Goal: Task Accomplishment & Management: Use online tool/utility

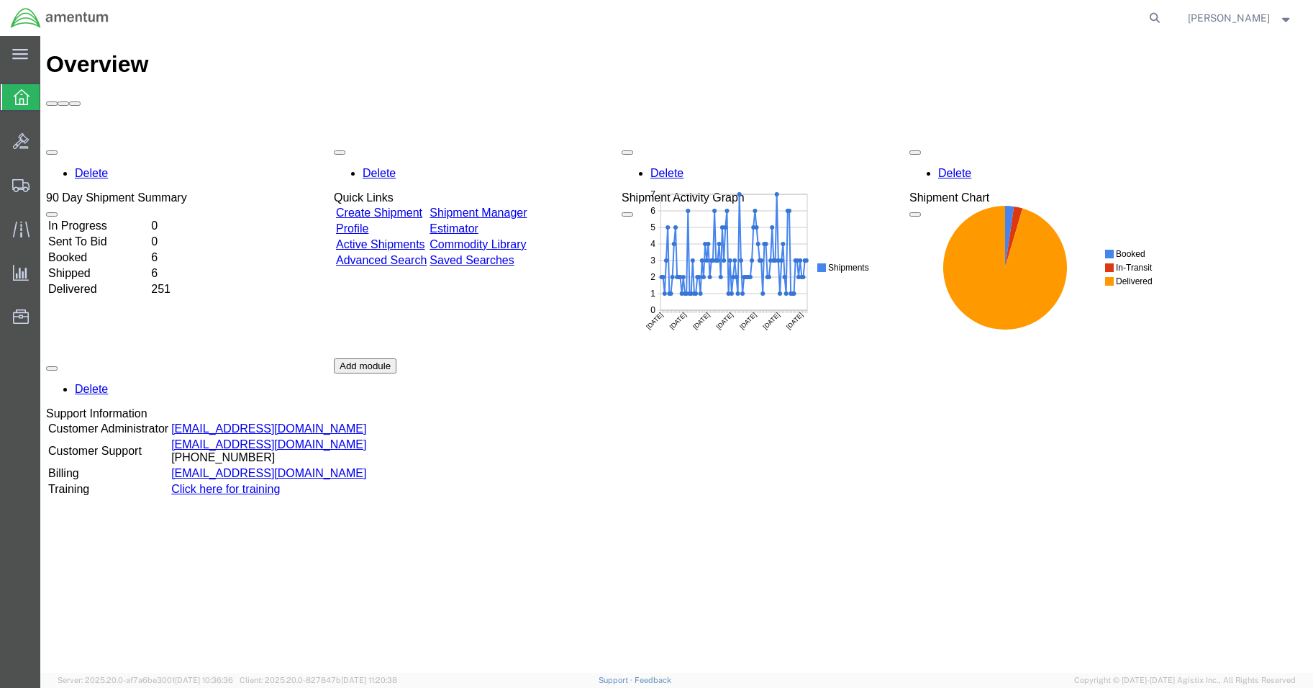
click at [89, 219] on td "In Progress" at bounding box center [97, 226] width 101 height 14
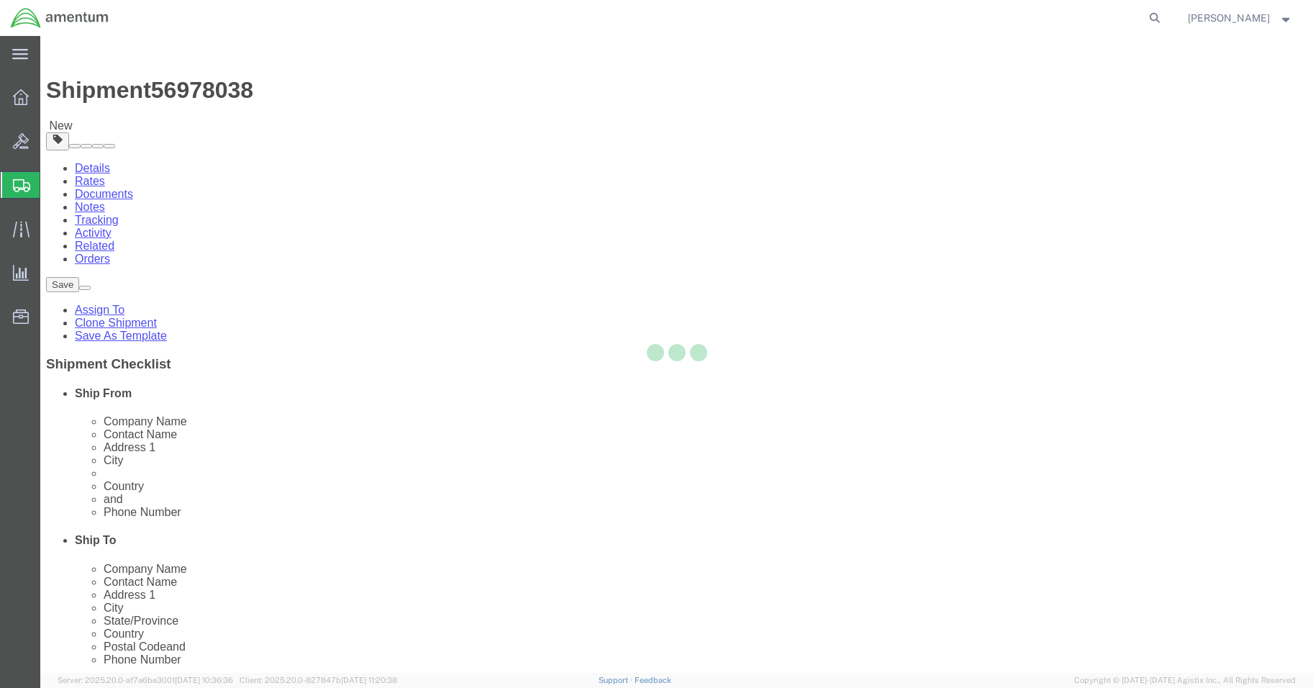
select select "42677"
select select
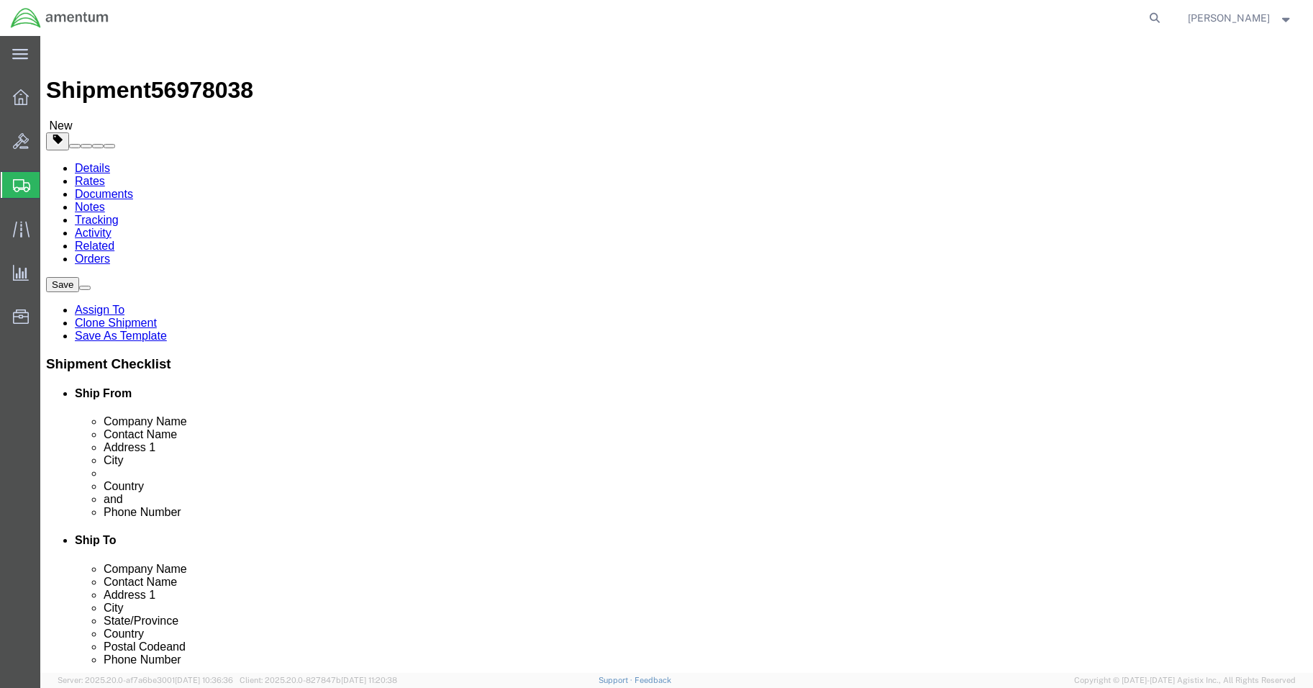
click input "text"
type input "[PERSON_NAME]"
click input ","
click input "text"
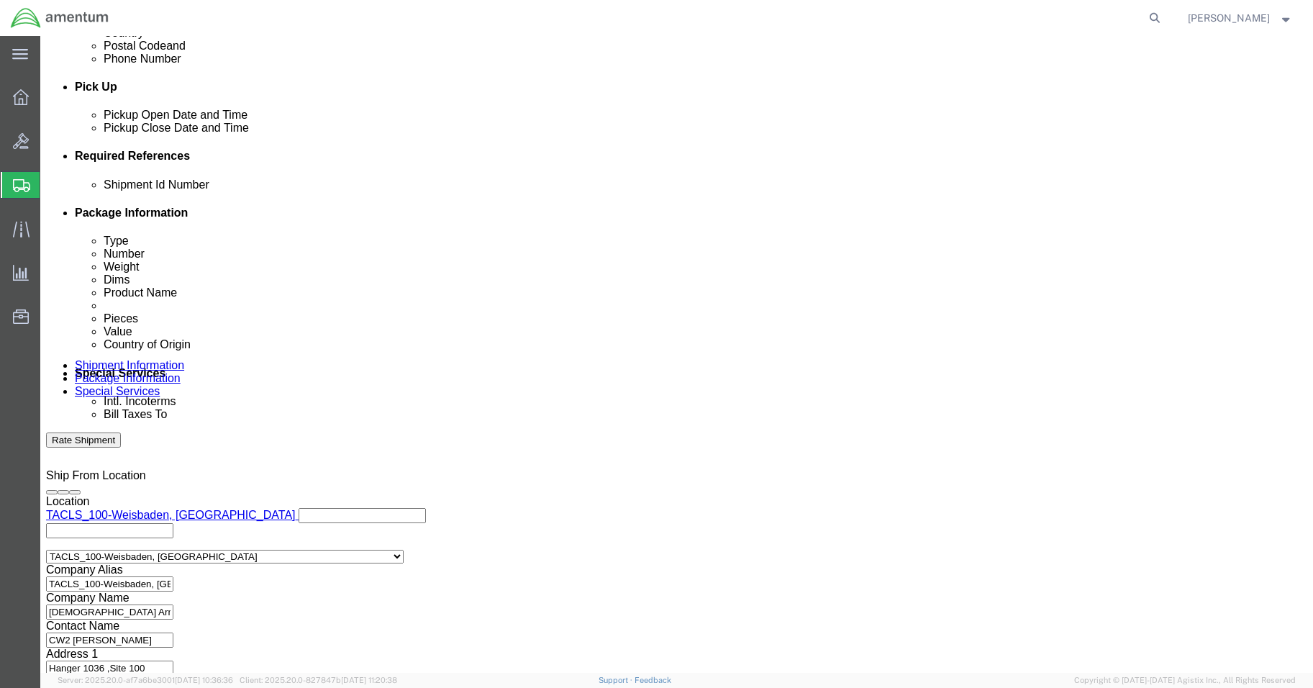
scroll to position [653, 0]
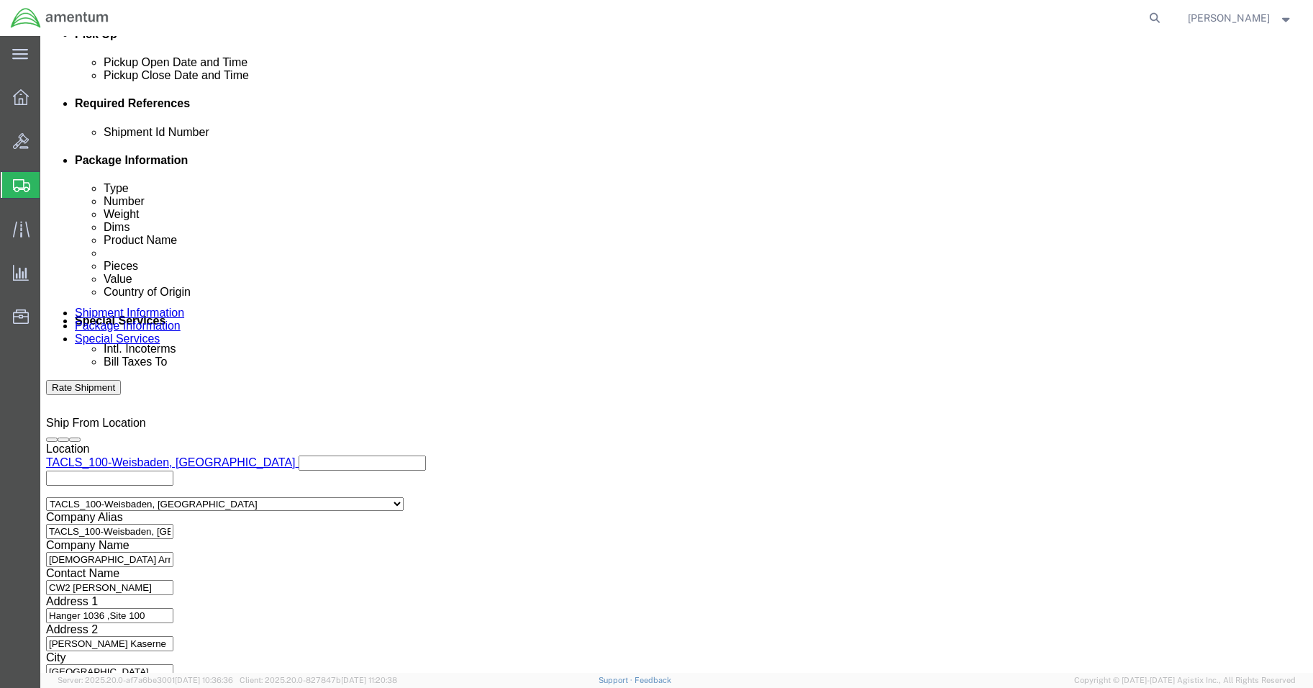
type input "[PHONE_NUMBER]"
click button "Continue"
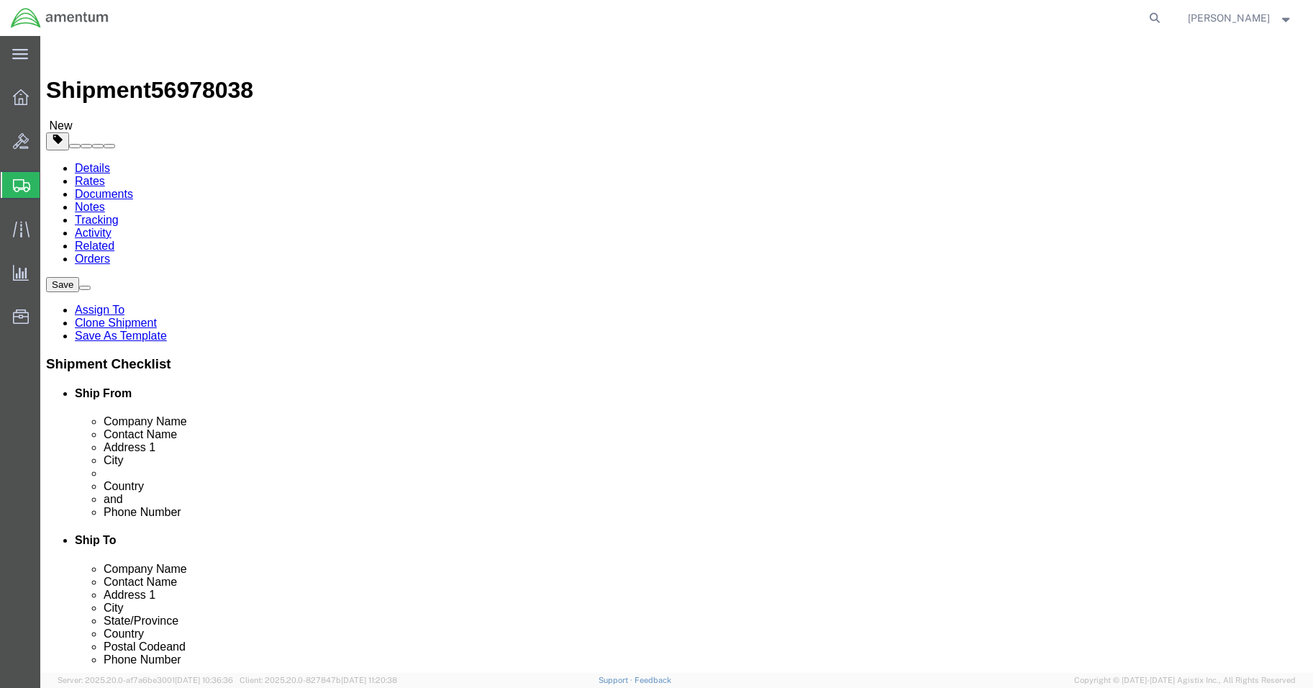
click button "Continue"
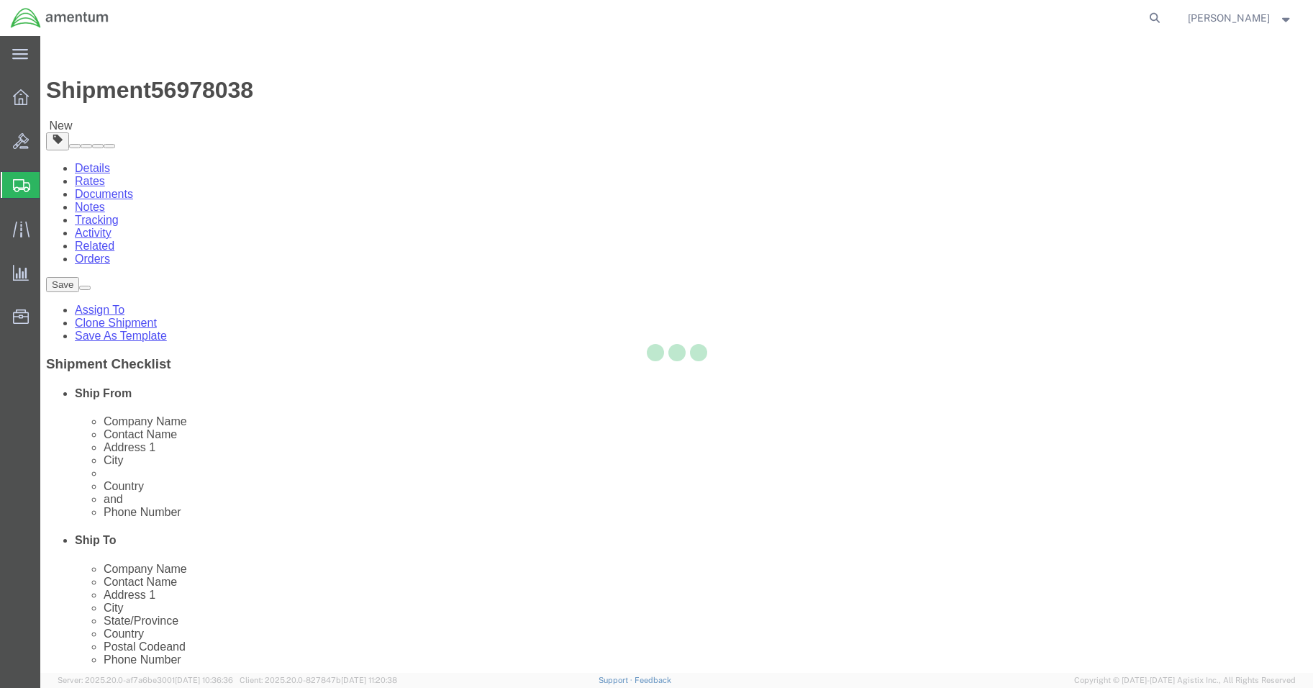
select select
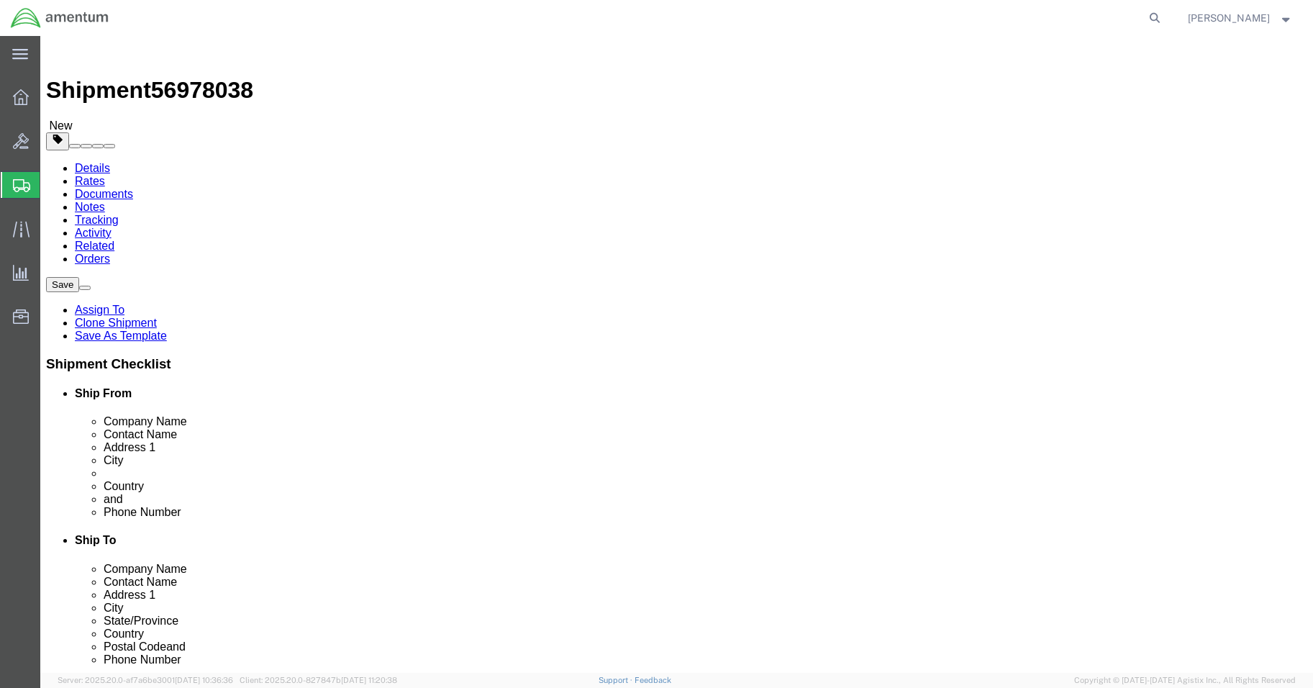
select select "DEPARTMENT"
click button "Rate Shipment"
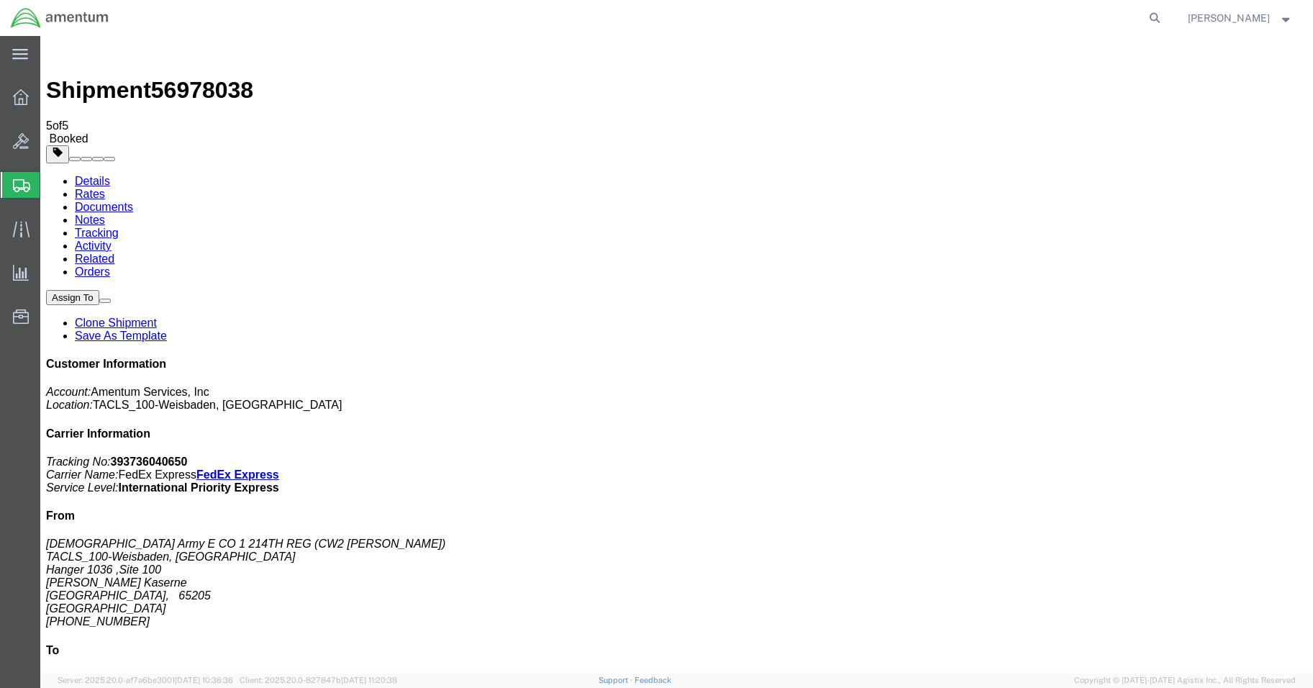
drag, startPoint x: 186, startPoint y: 315, endPoint x: 586, endPoint y: 40, distance: 485.4
